Goal: Task Accomplishment & Management: Manage account settings

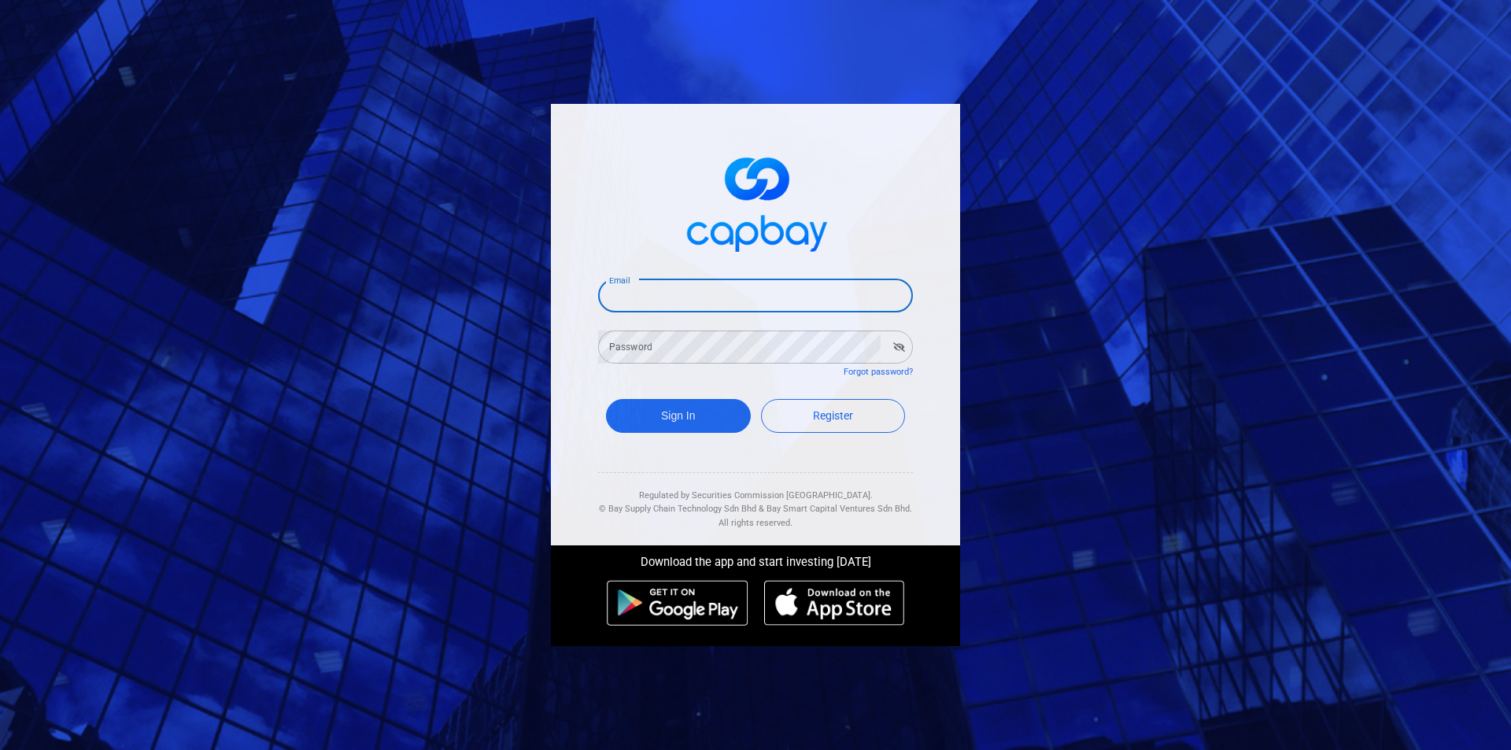
click at [670, 292] on input "Email" at bounding box center [755, 295] width 315 height 33
type input "[EMAIL_ADDRESS][DOMAIN_NAME]"
click at [648, 343] on div "Password Password" at bounding box center [755, 345] width 315 height 35
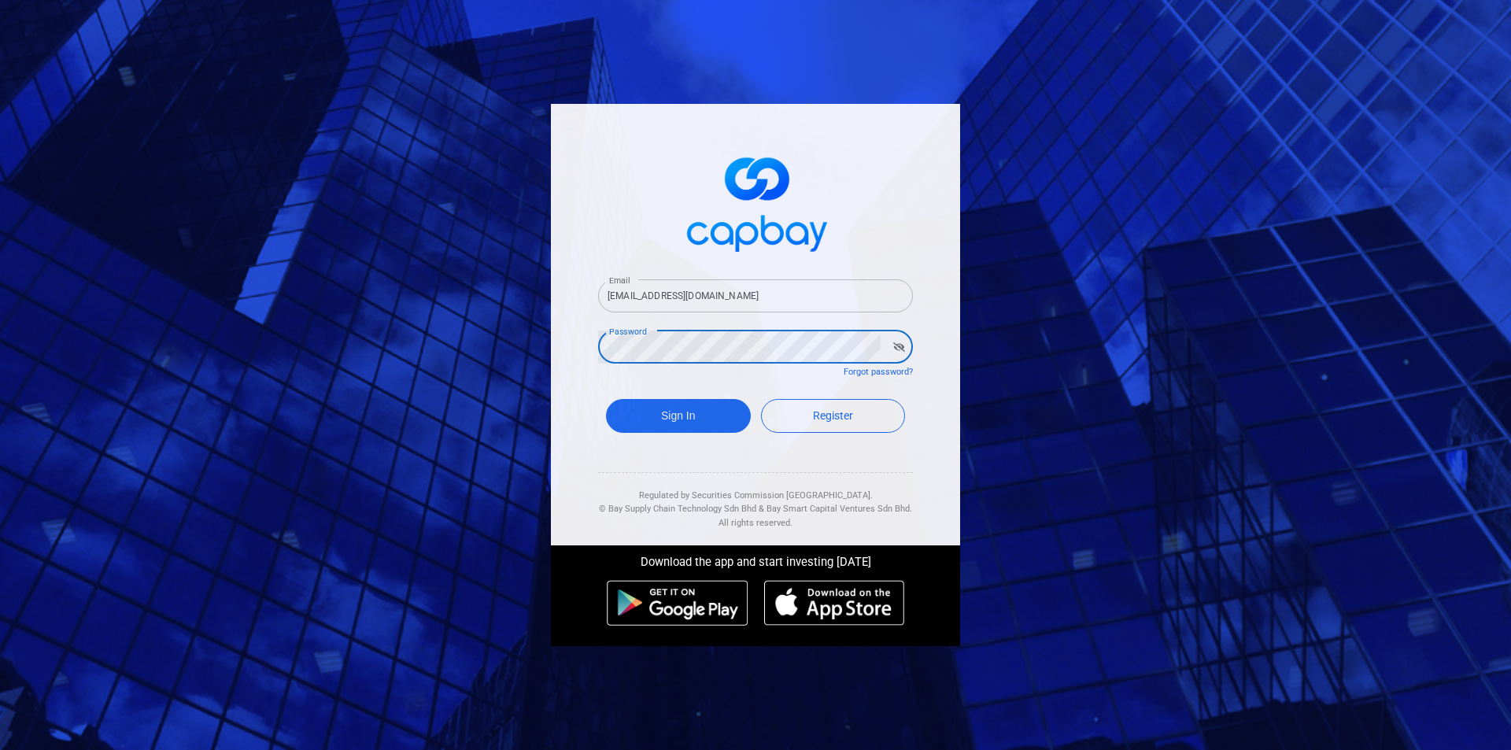
click at [606, 399] on button "Sign In" at bounding box center [678, 416] width 145 height 34
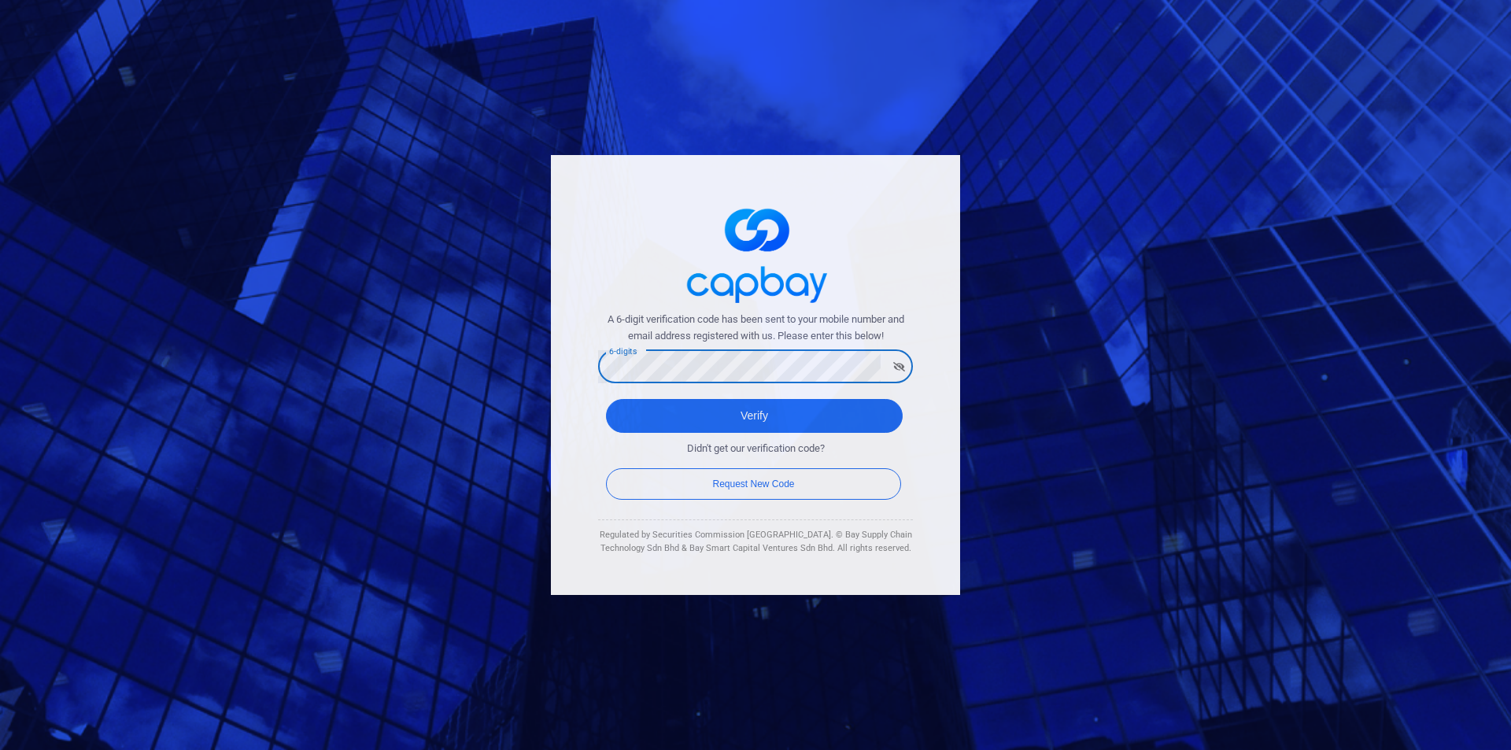
click at [606, 399] on button "Verify" at bounding box center [754, 416] width 297 height 34
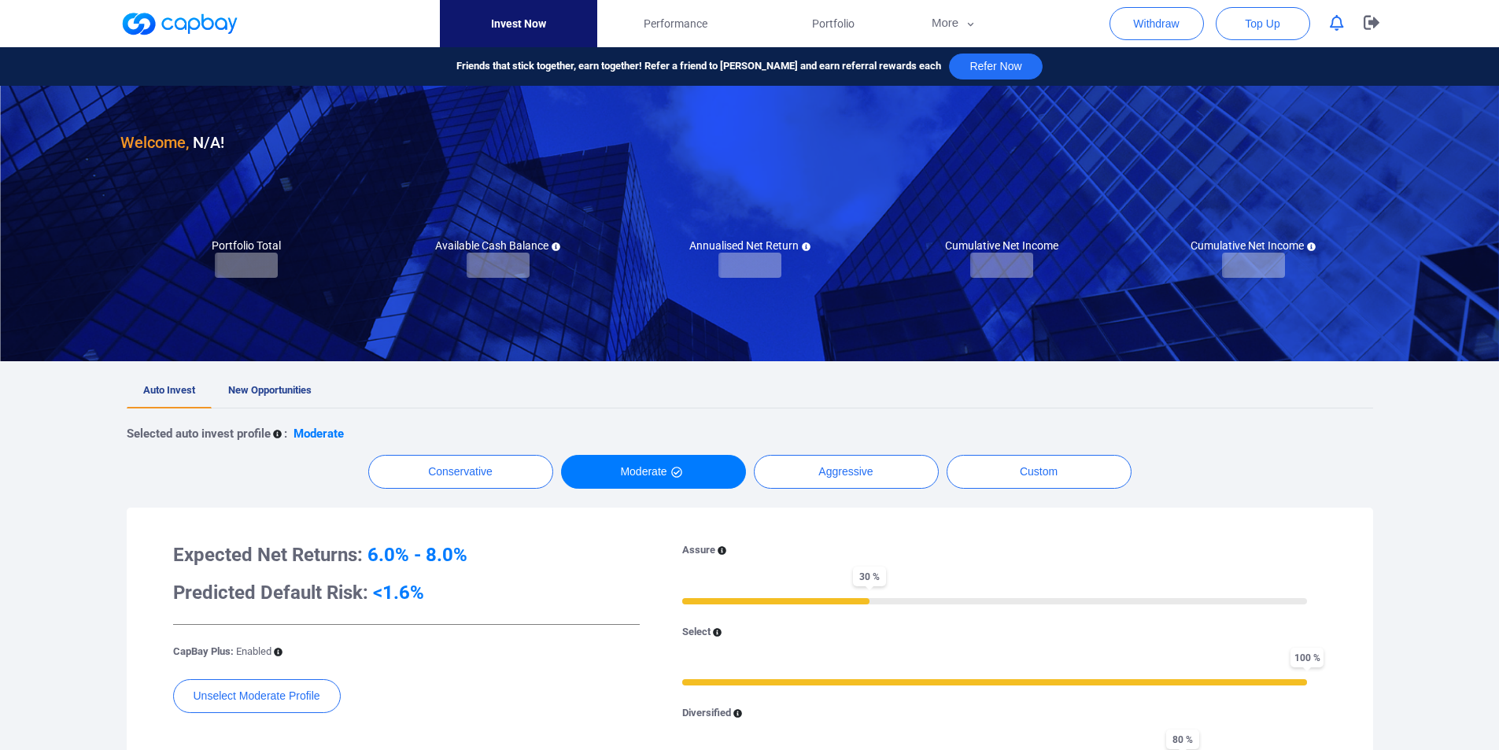
checkbox input "true"
